Goal: Download file/media

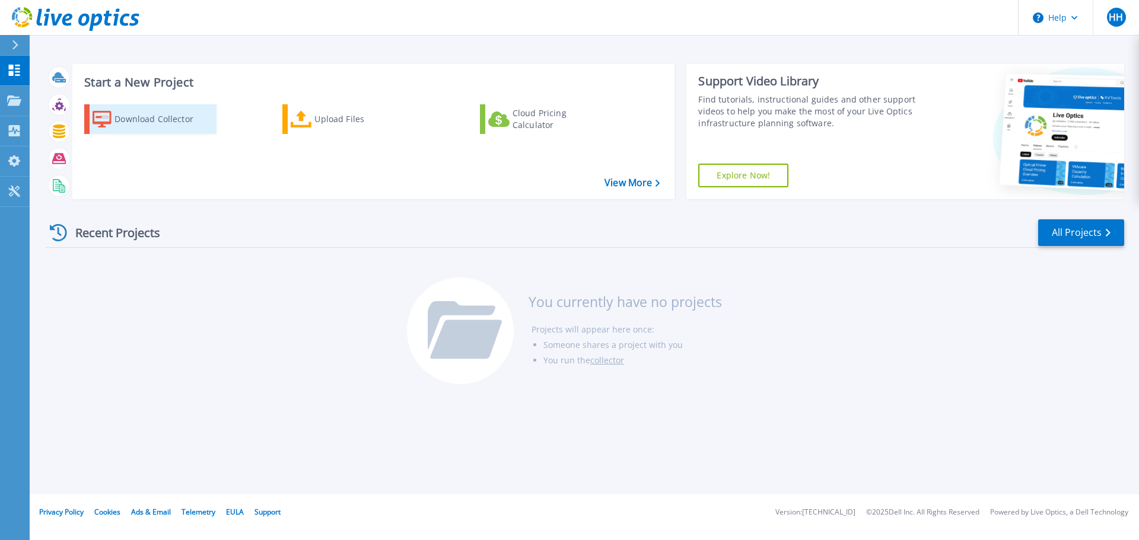
click at [142, 115] on div "Download Collector" at bounding box center [162, 119] width 95 height 24
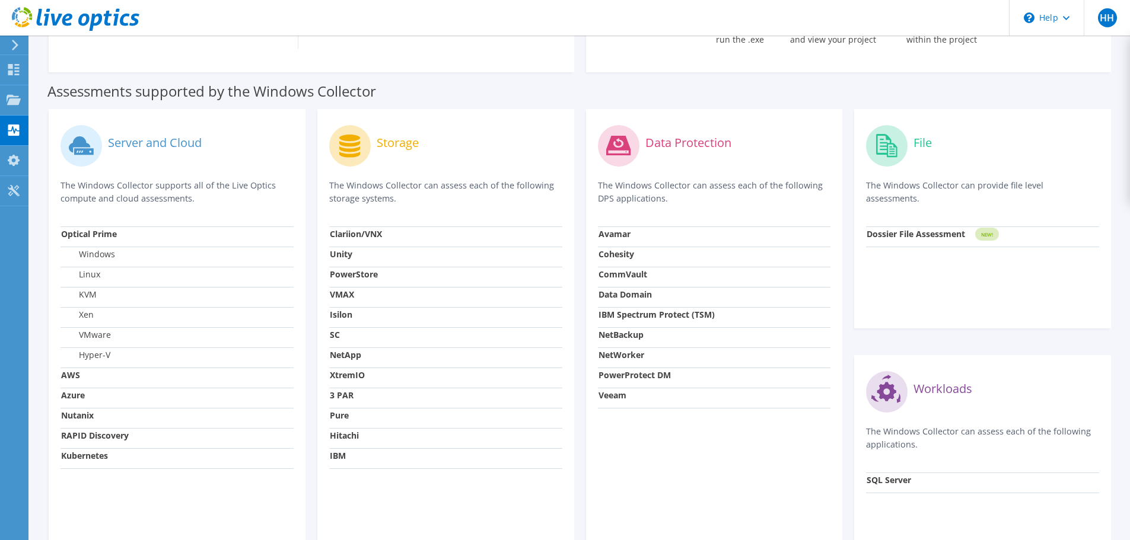
scroll to position [297, 0]
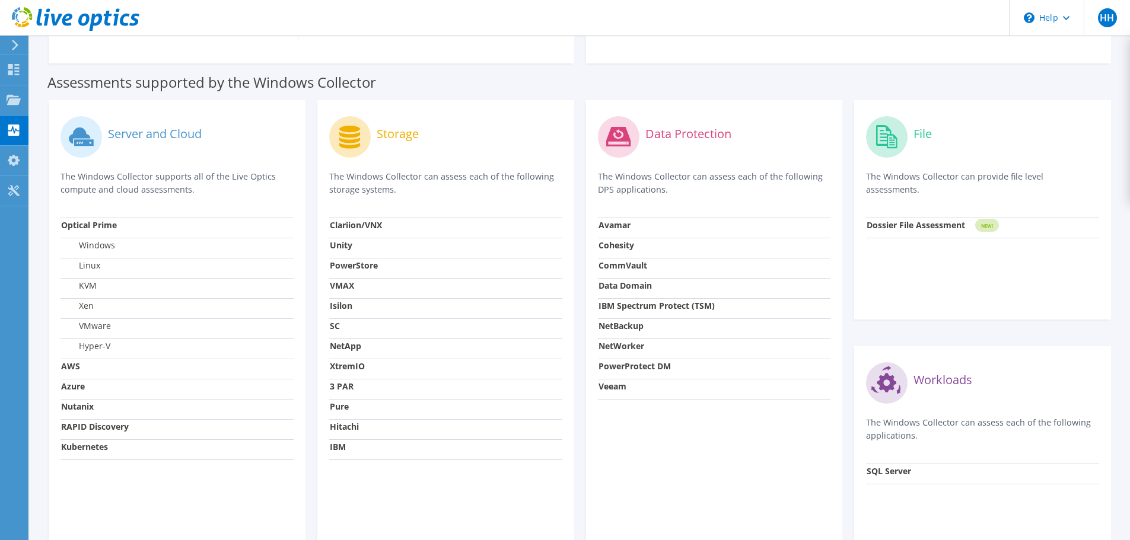
click at [349, 305] on strong "Isilon" at bounding box center [341, 305] width 23 height 11
click at [398, 134] on label "Storage" at bounding box center [398, 134] width 42 height 12
click at [344, 137] on circle at bounding box center [350, 137] width 42 height 42
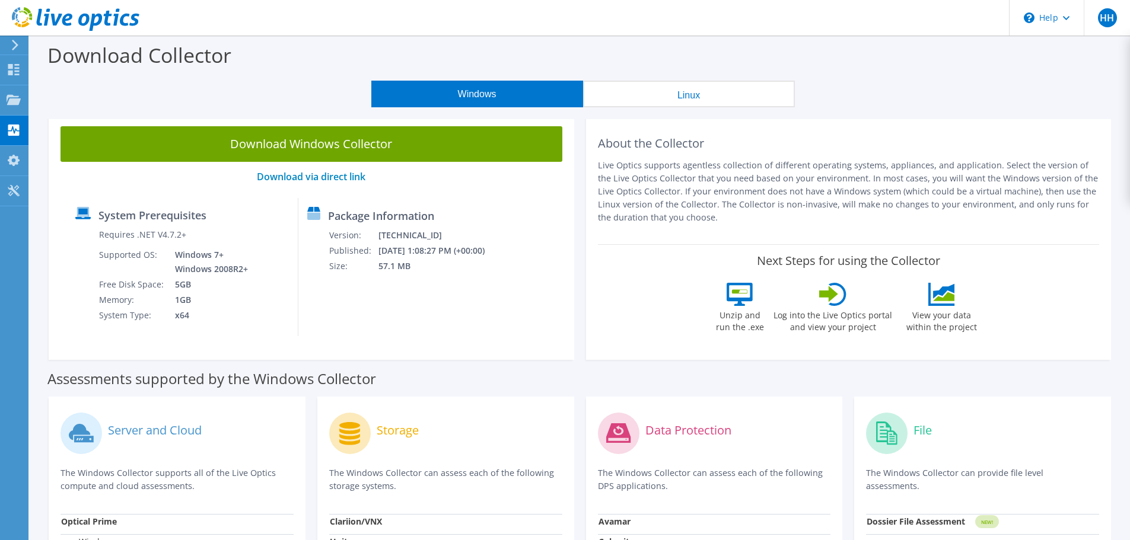
scroll to position [59, 0]
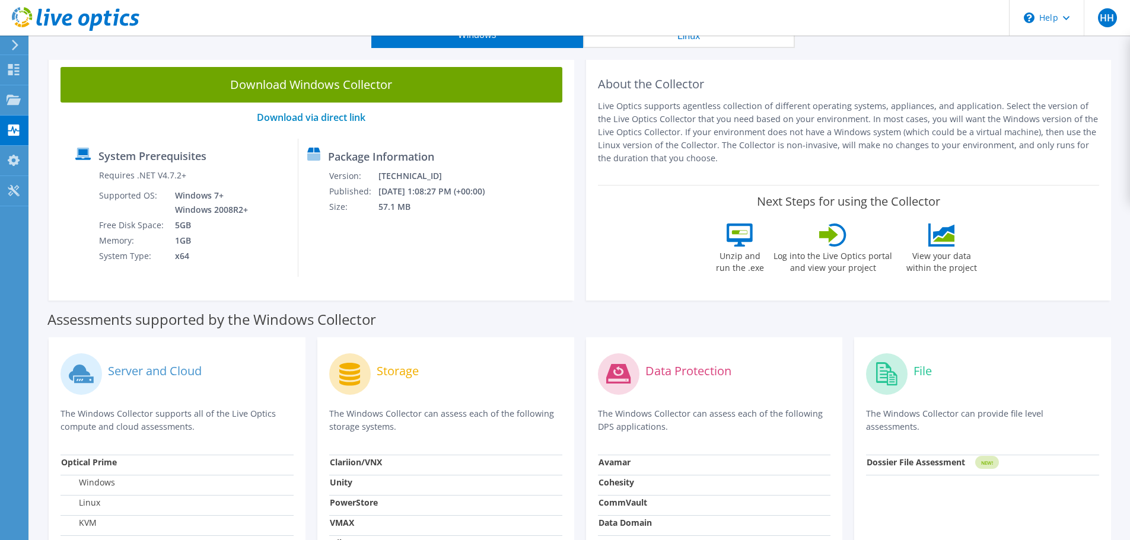
click at [370, 375] on circle at bounding box center [350, 375] width 42 height 42
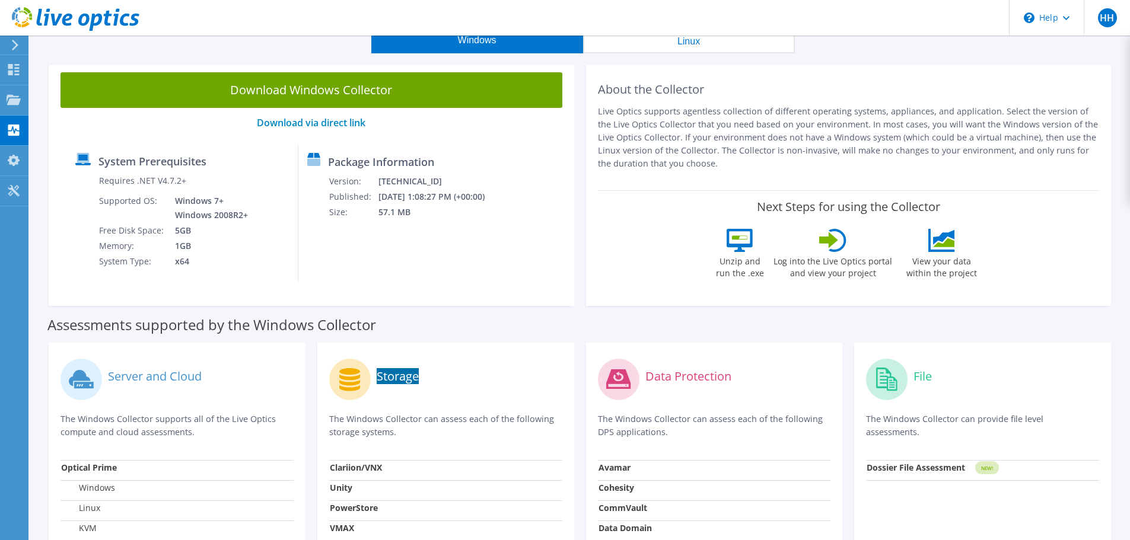
scroll to position [0, 0]
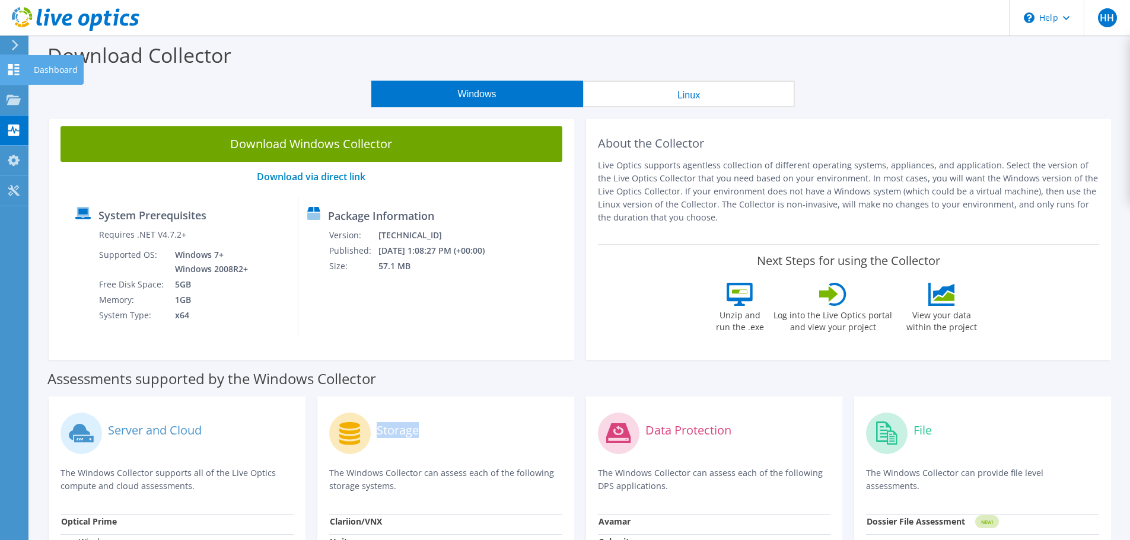
click at [12, 68] on use at bounding box center [13, 69] width 11 height 11
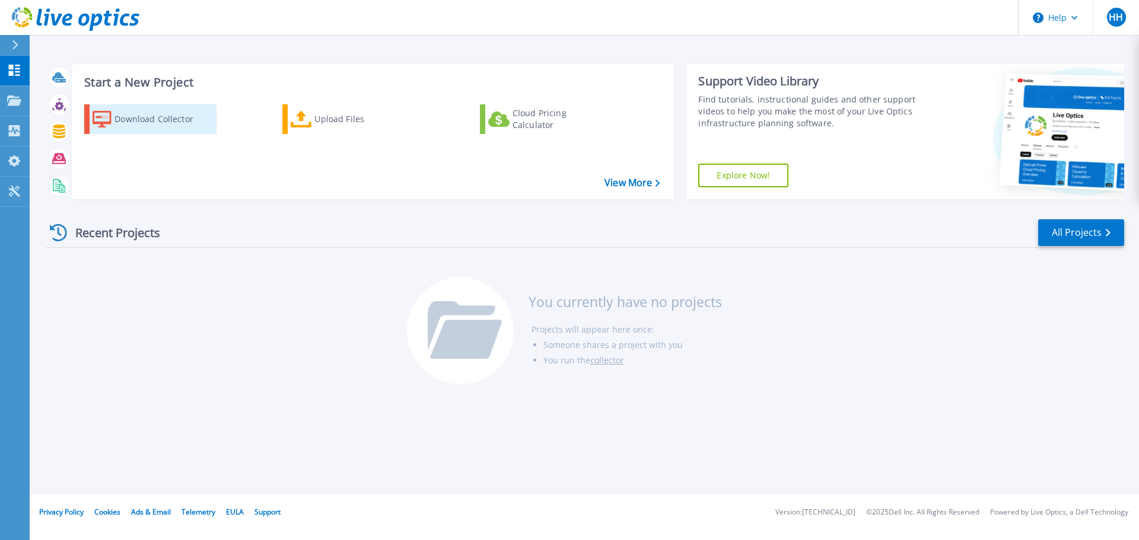
click at [142, 121] on div "Download Collector" at bounding box center [162, 119] width 95 height 24
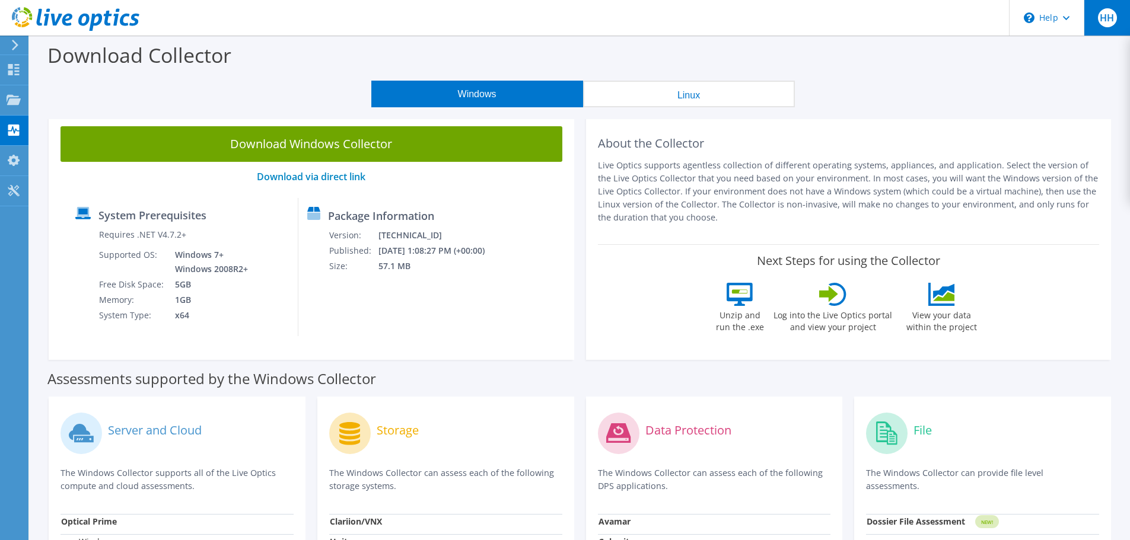
click at [1109, 21] on span "HH" at bounding box center [1107, 17] width 19 height 19
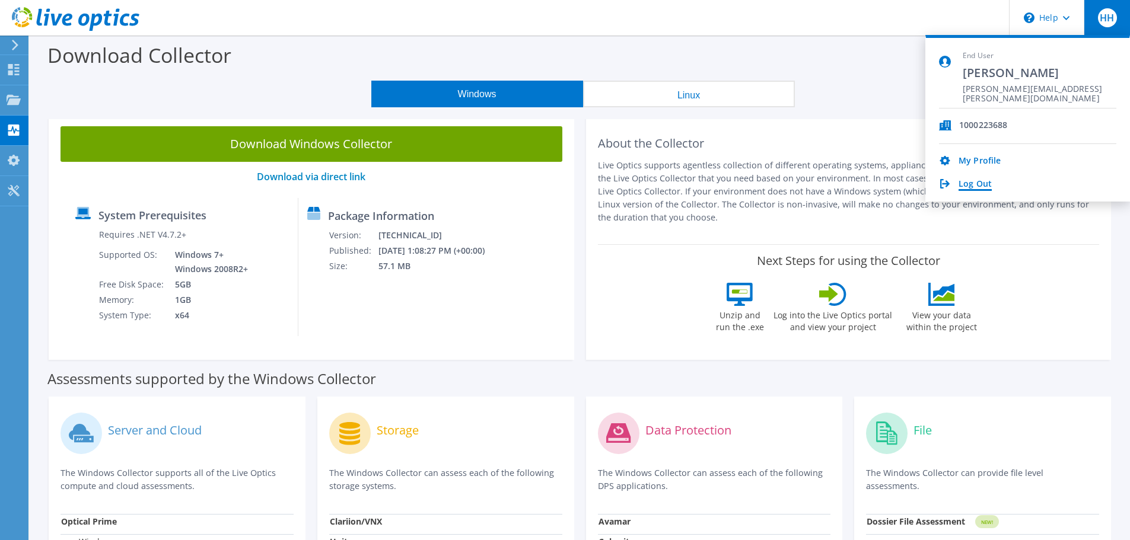
click at [968, 187] on link "Log Out" at bounding box center [975, 184] width 33 height 11
